Goal: Transaction & Acquisition: Purchase product/service

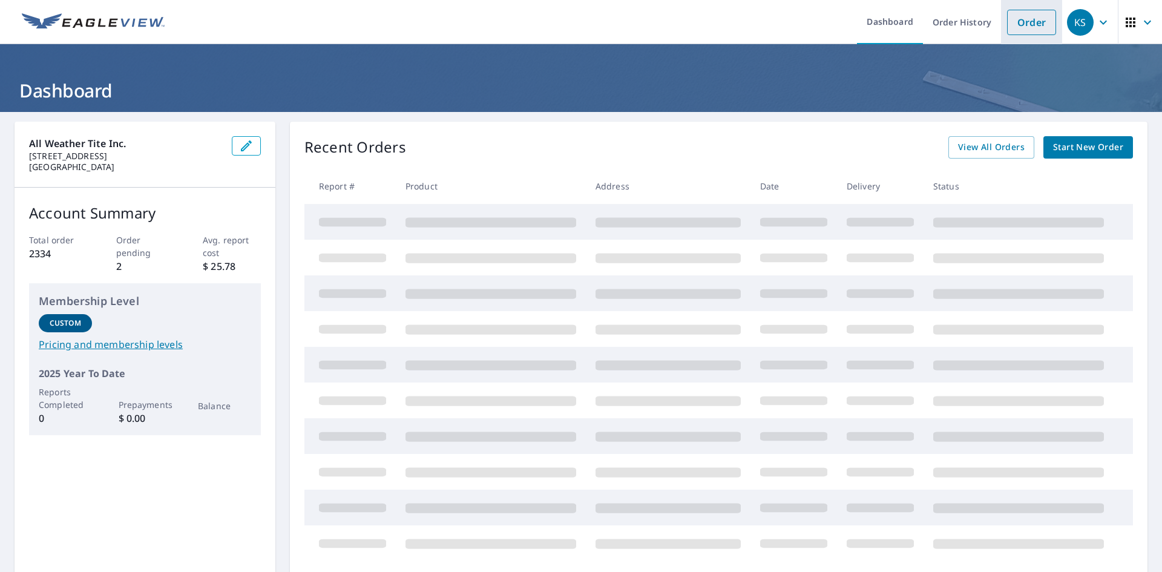
click at [1020, 24] on link "Order" at bounding box center [1031, 22] width 49 height 25
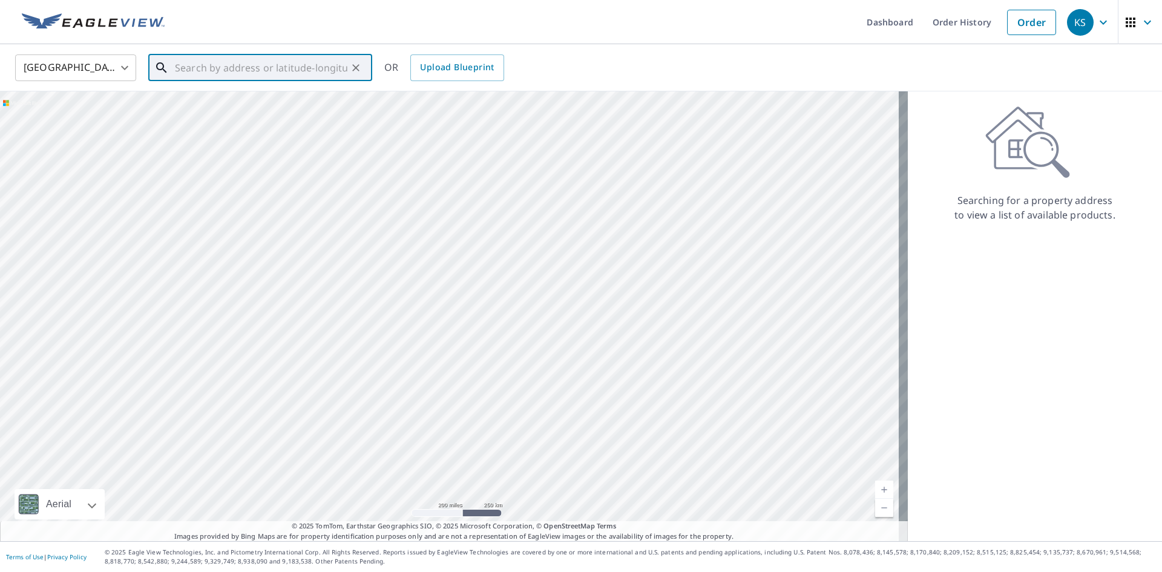
paste input "[STREET_ADDRESS]"
click at [229, 106] on span "[STREET_ADDRESS]" at bounding box center [267, 103] width 190 height 15
type input "[STREET_ADDRESS]"
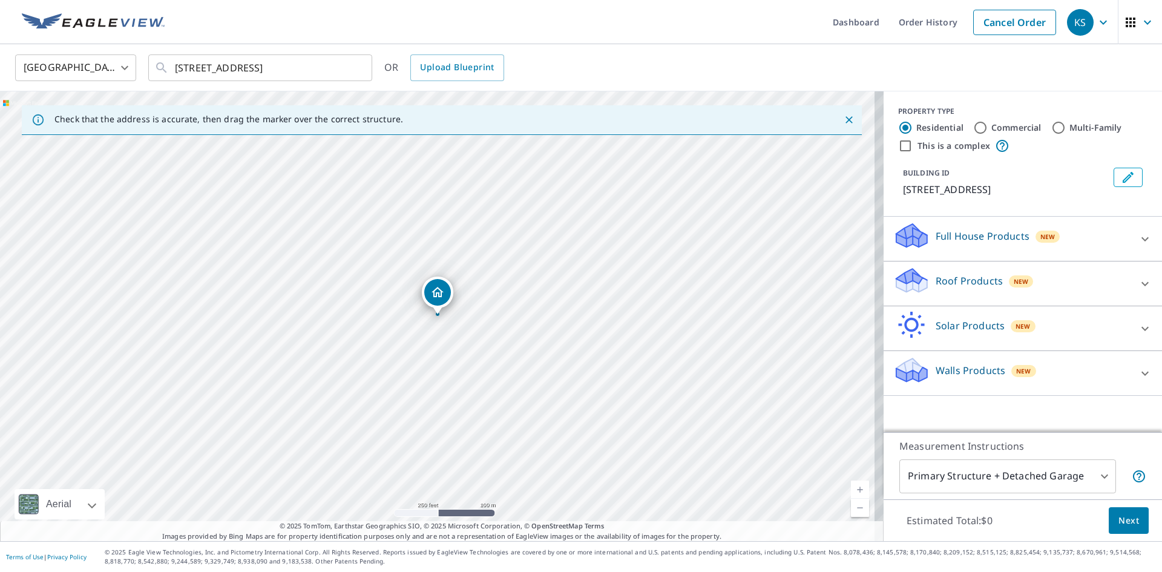
click at [1069, 466] on body "KS KS Dashboard Order History Cancel Order KS [GEOGRAPHIC_DATA] [GEOGRAPHIC_DAT…" at bounding box center [581, 286] width 1162 height 572
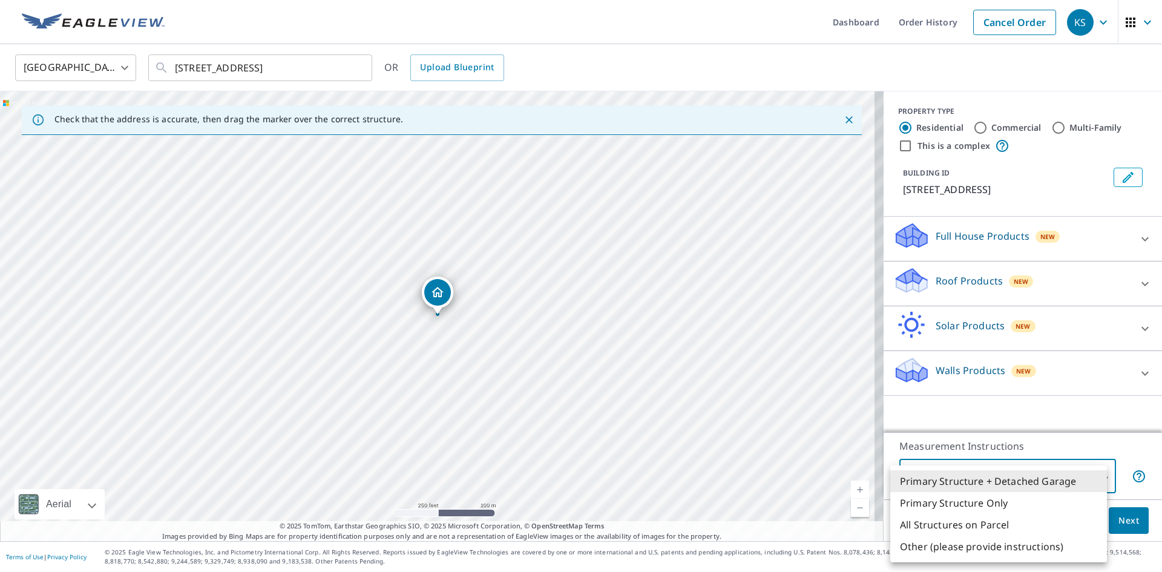
click at [949, 290] on div at bounding box center [581, 286] width 1162 height 572
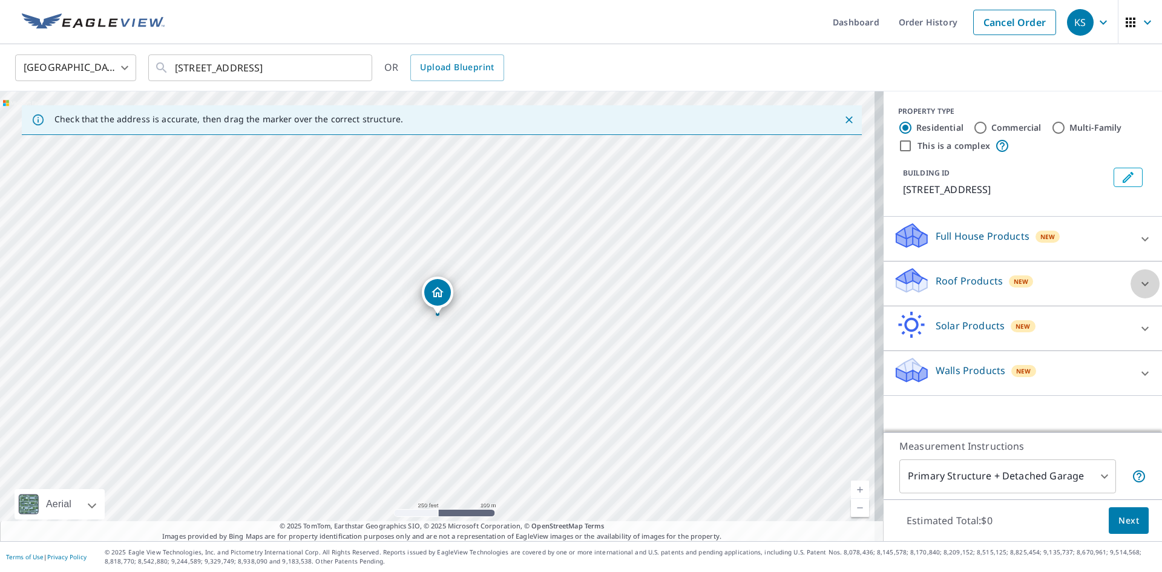
click at [1130, 283] on div at bounding box center [1144, 283] width 29 height 29
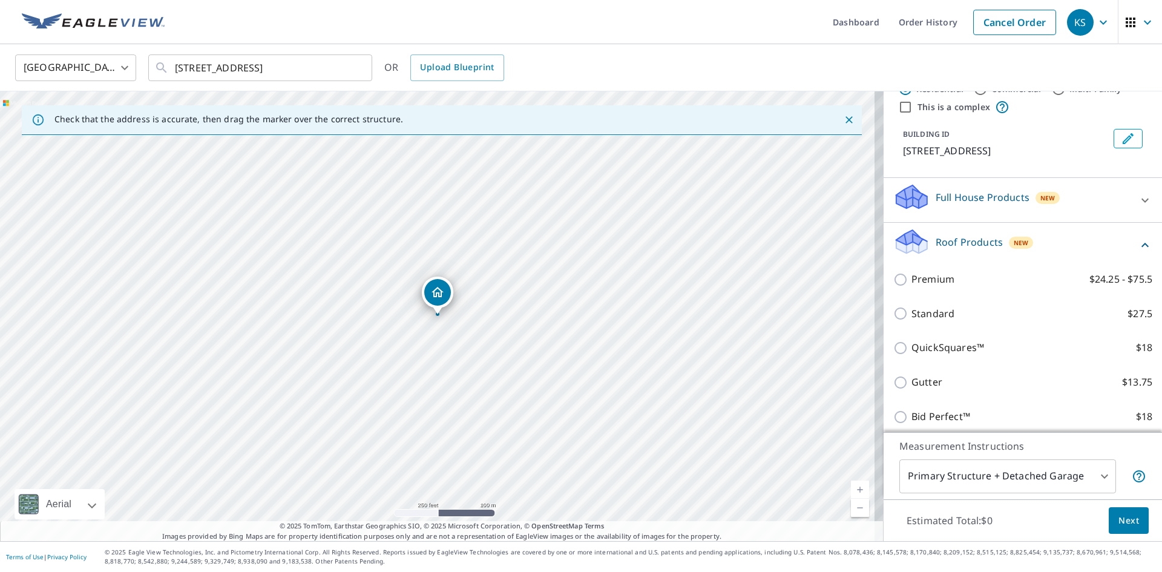
scroll to position [61, 0]
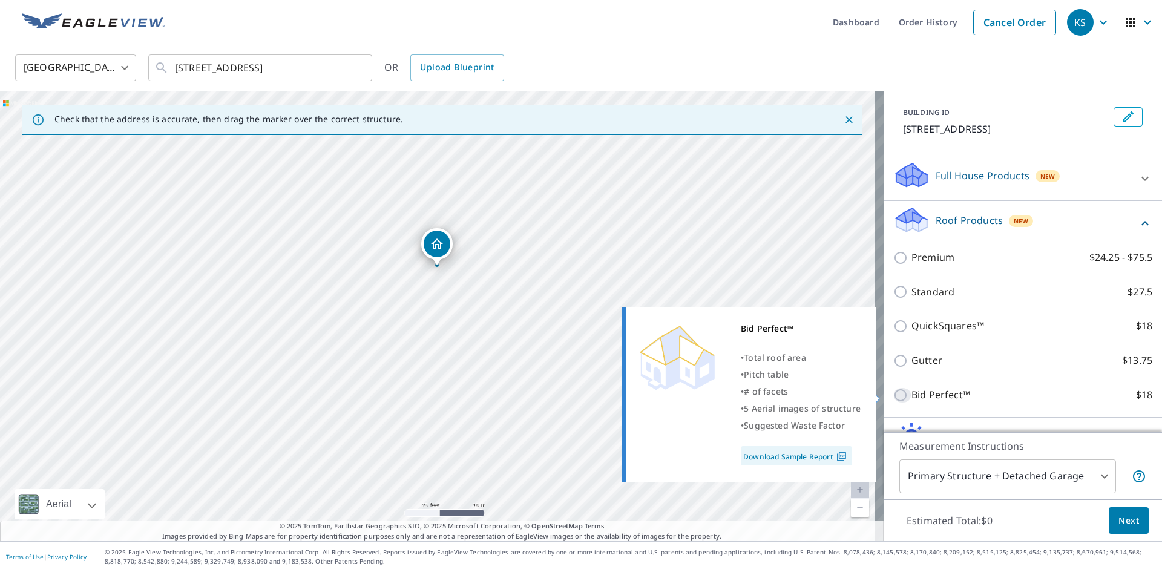
click at [893, 391] on input "Bid Perfect™ $18" at bounding box center [902, 395] width 18 height 15
checkbox input "true"
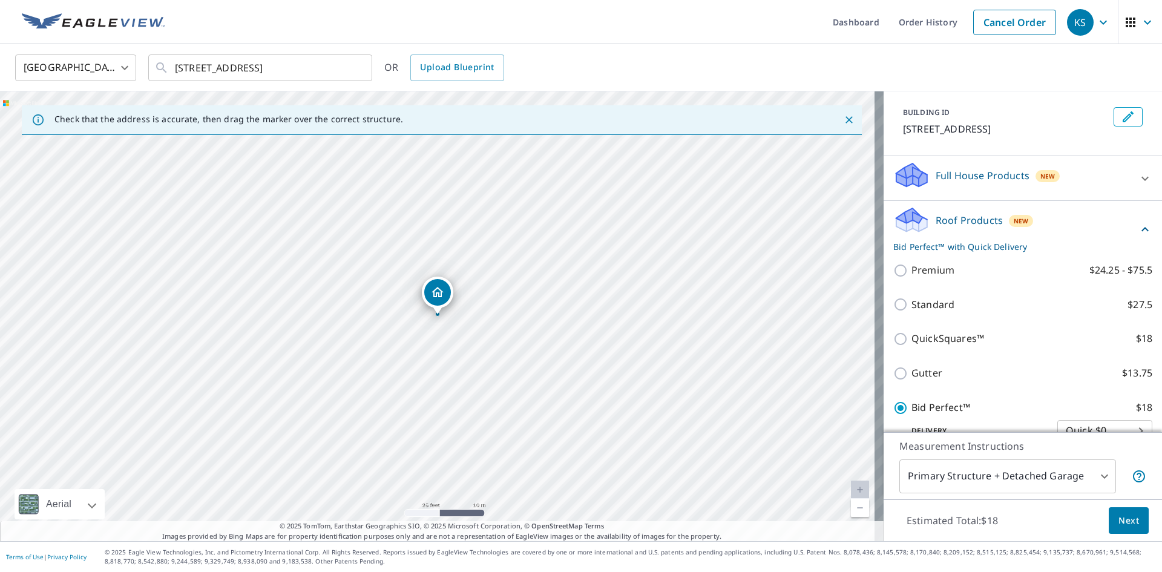
click at [1119, 517] on span "Next" at bounding box center [1128, 520] width 21 height 15
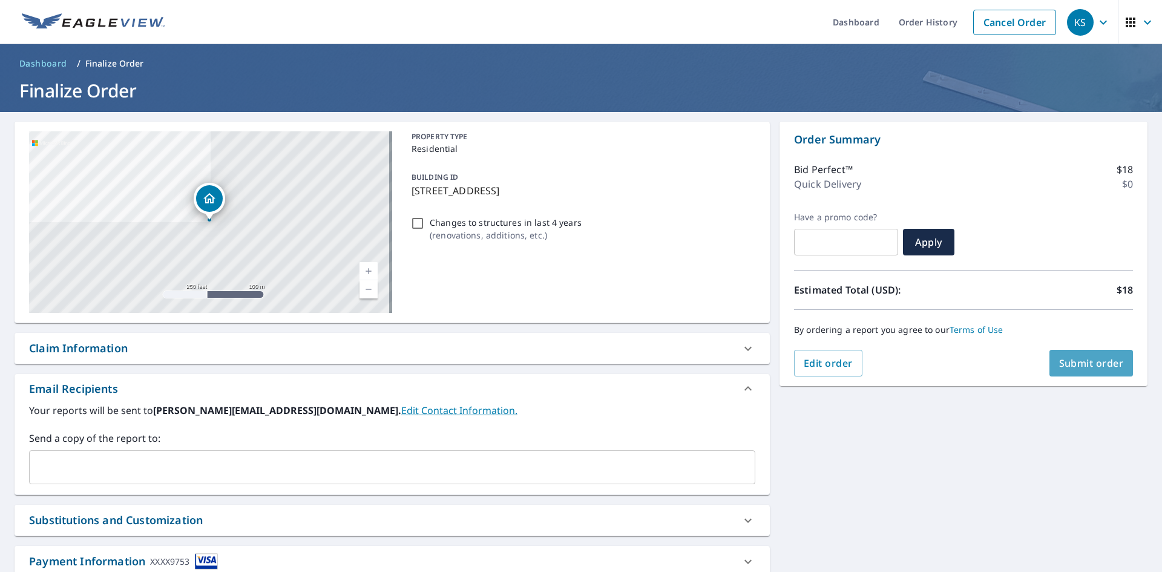
click at [1077, 362] on span "Submit order" at bounding box center [1091, 362] width 65 height 13
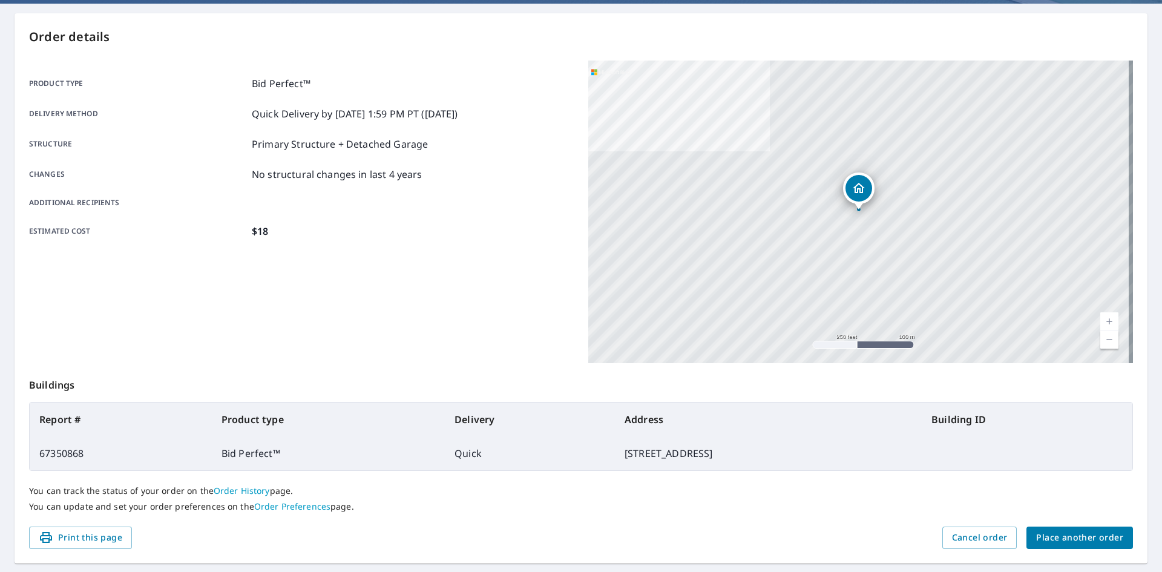
scroll to position [140, 0]
